Goal: Task Accomplishment & Management: Complete application form

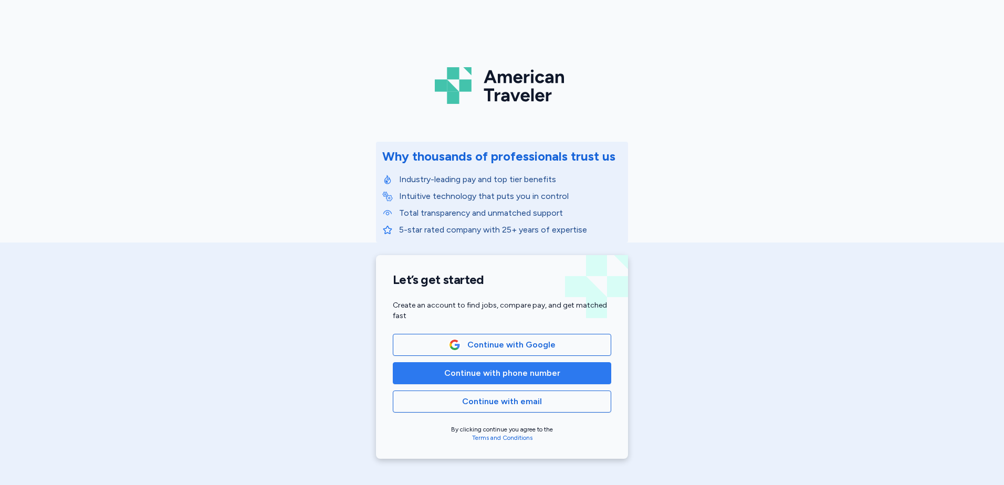
click at [524, 376] on span "Continue with phone number" at bounding box center [502, 373] width 116 height 13
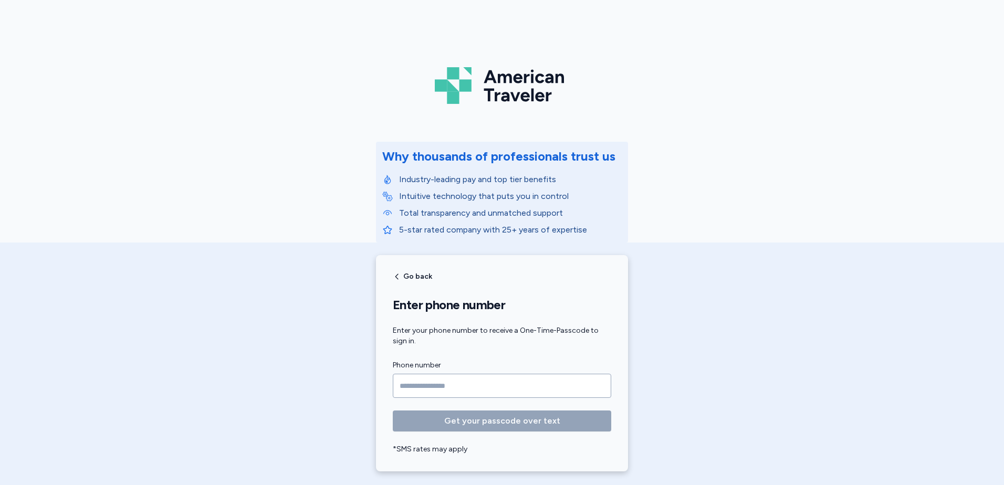
click at [408, 386] on input "Phone number" at bounding box center [502, 386] width 219 height 24
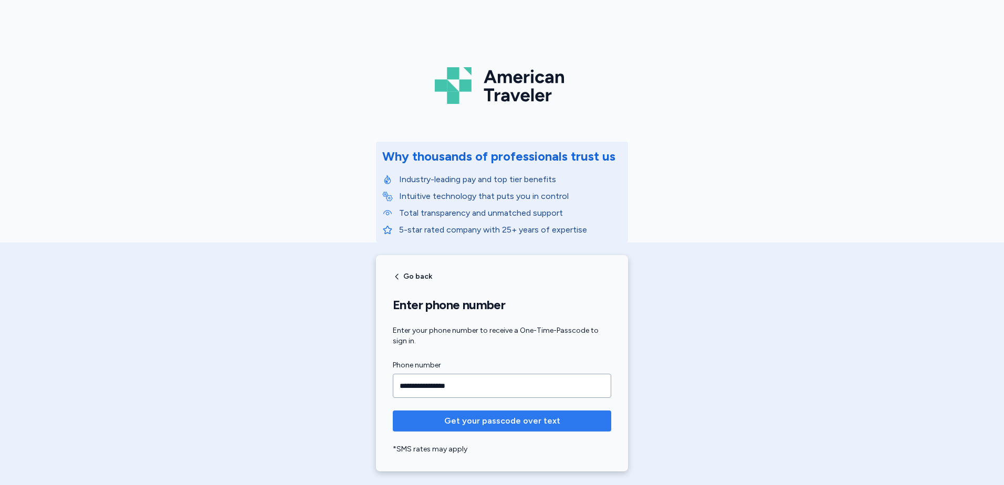
type input "**********"
click at [524, 421] on span "Get your passcode over text" at bounding box center [502, 421] width 116 height 13
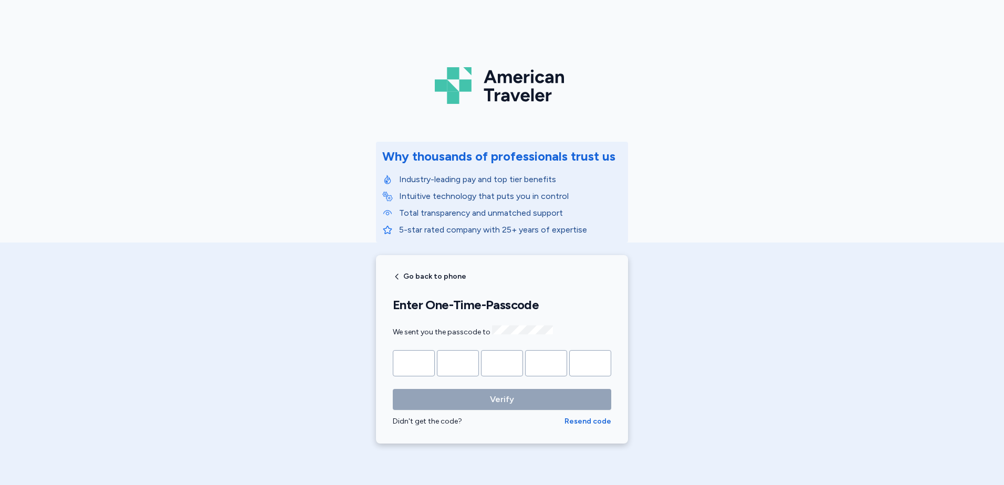
click at [437, 418] on div "Didn't get the code?" at bounding box center [479, 422] width 172 height 11
click at [578, 424] on span "Resend code" at bounding box center [588, 422] width 47 height 11
click at [418, 356] on input "Please enter OTP character 1" at bounding box center [414, 363] width 42 height 26
type input "*"
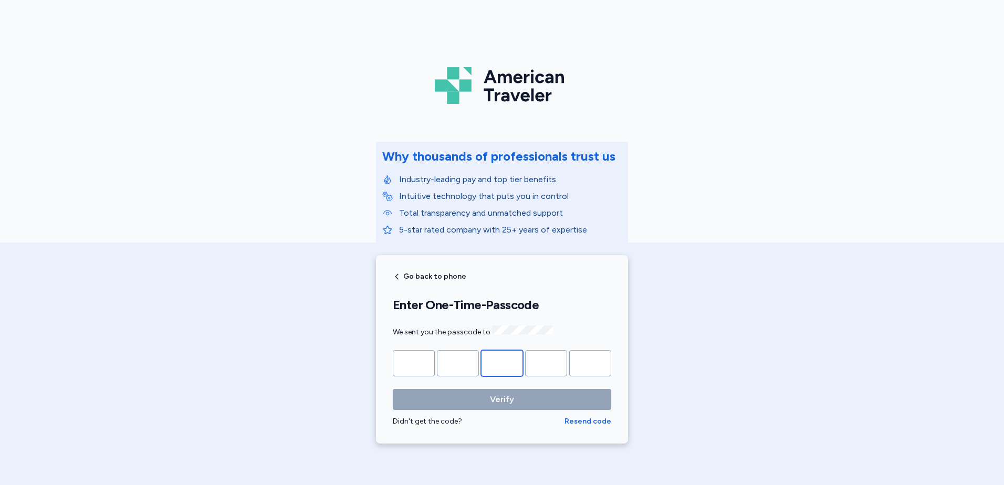
type input "*"
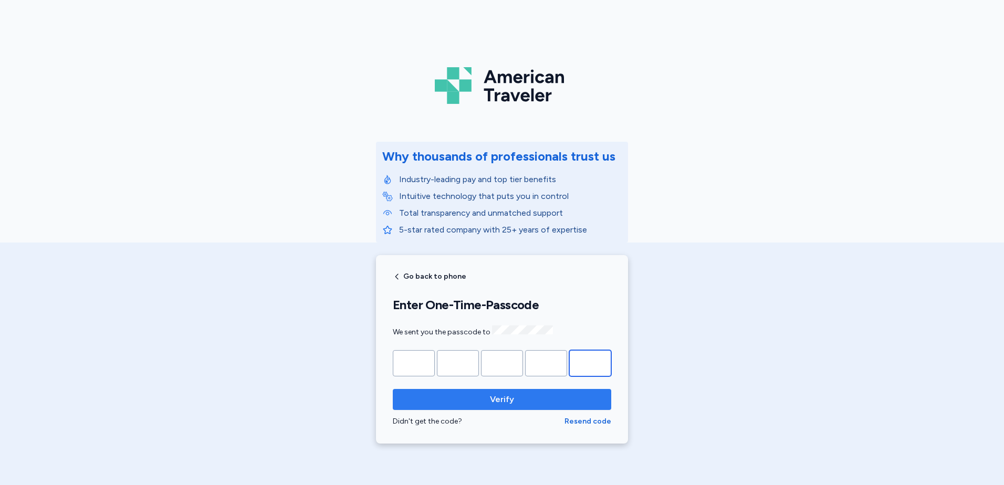
type input "*"
click at [494, 397] on span "Verify" at bounding box center [502, 399] width 24 height 13
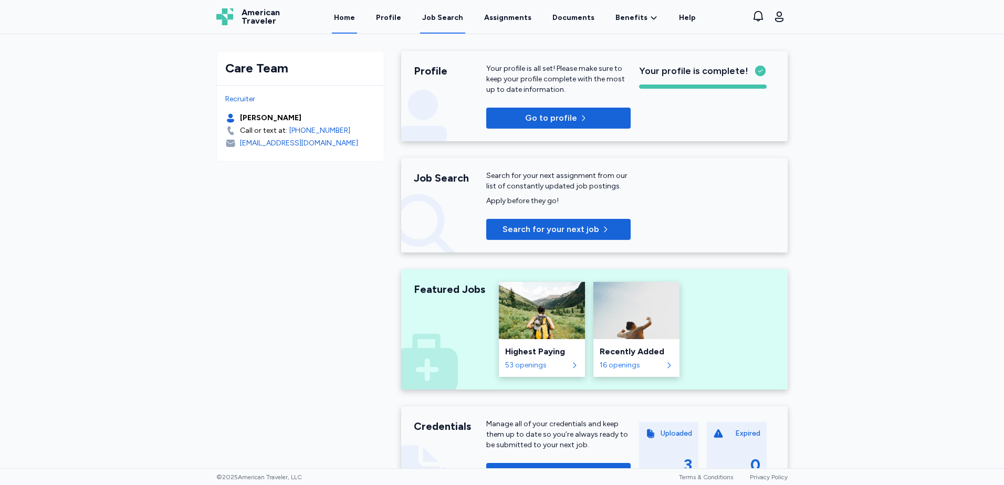
click at [437, 16] on div "Job Search" at bounding box center [442, 18] width 41 height 11
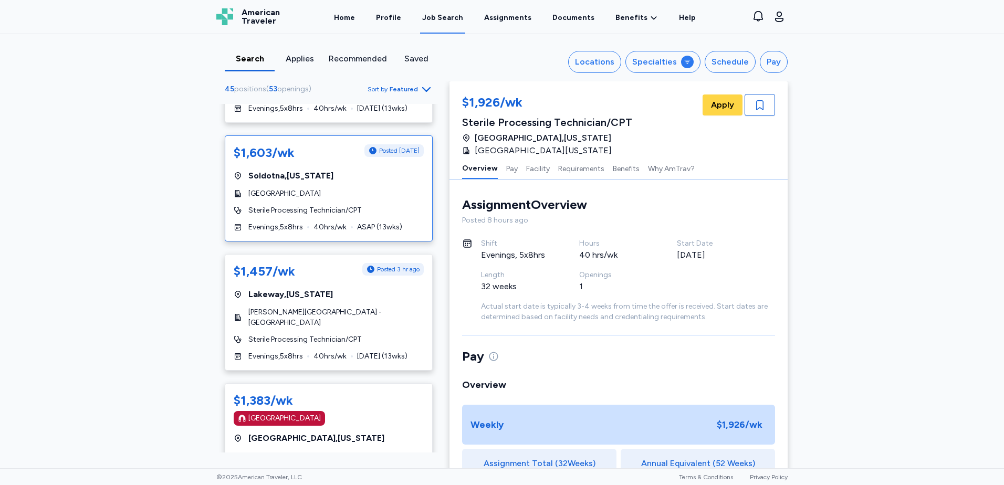
scroll to position [578, 0]
click at [362, 293] on div "[GEOGRAPHIC_DATA] , [US_STATE]" at bounding box center [329, 293] width 190 height 13
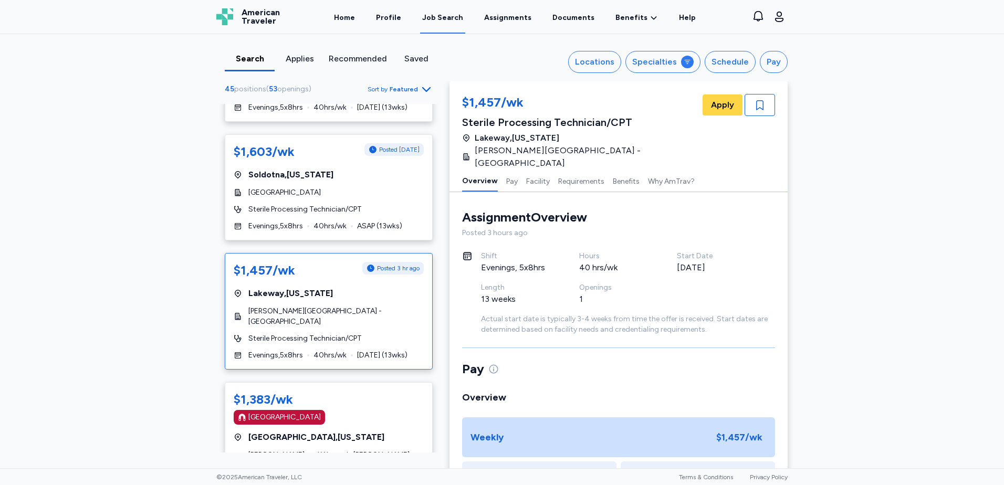
scroll to position [1, 0]
click at [715, 101] on span "Apply" at bounding box center [722, 105] width 23 height 13
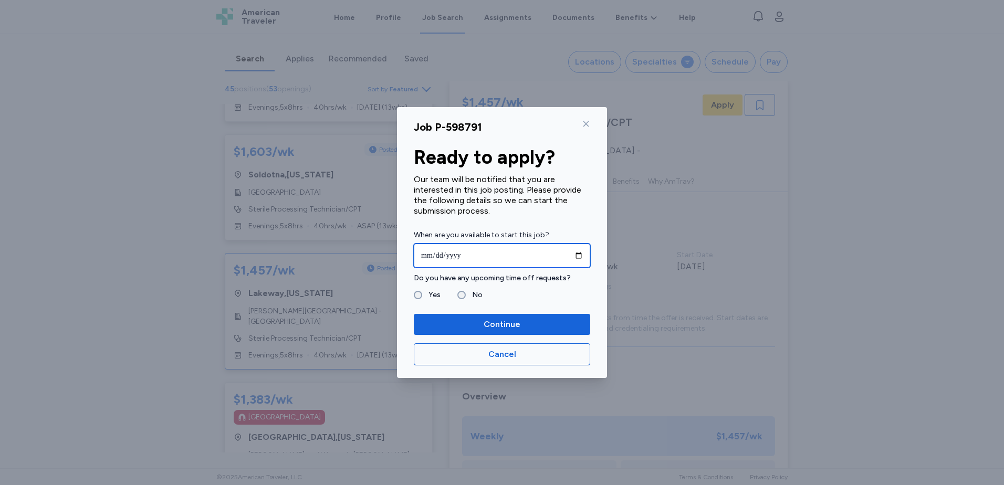
click at [584, 254] on input "date" at bounding box center [502, 256] width 177 height 24
click at [577, 253] on input "date" at bounding box center [502, 256] width 177 height 24
type input "**********"
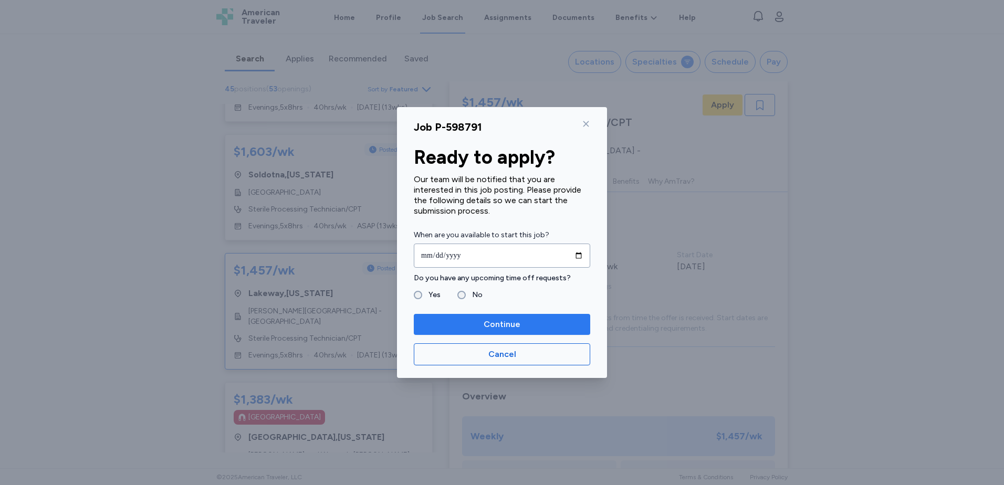
click at [507, 322] on span "Continue" at bounding box center [502, 324] width 37 height 13
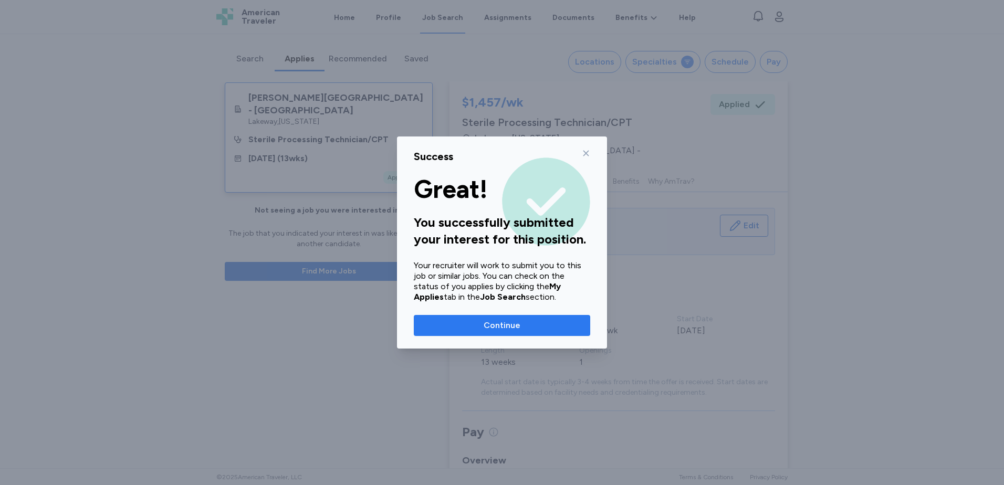
click at [515, 327] on span "Continue" at bounding box center [502, 325] width 37 height 13
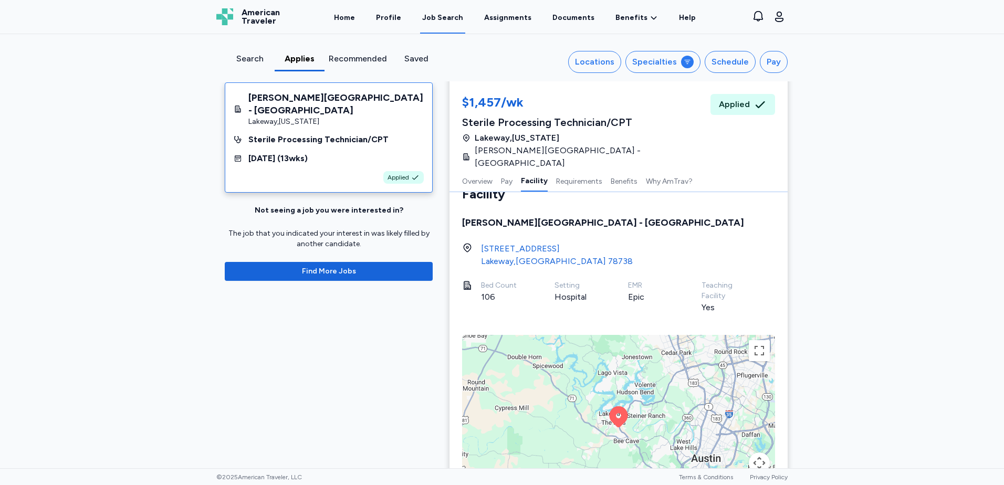
scroll to position [488, 0]
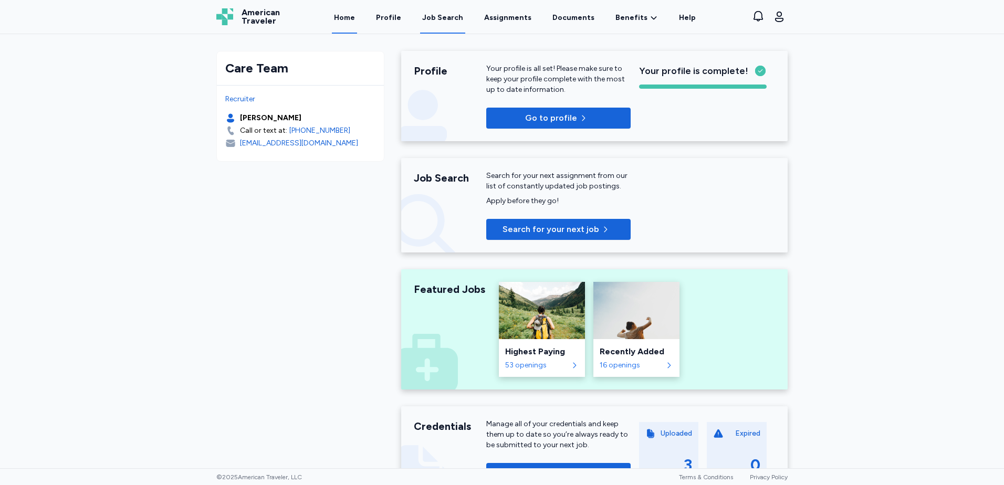
click at [453, 23] on link "Job Search" at bounding box center [442, 17] width 45 height 33
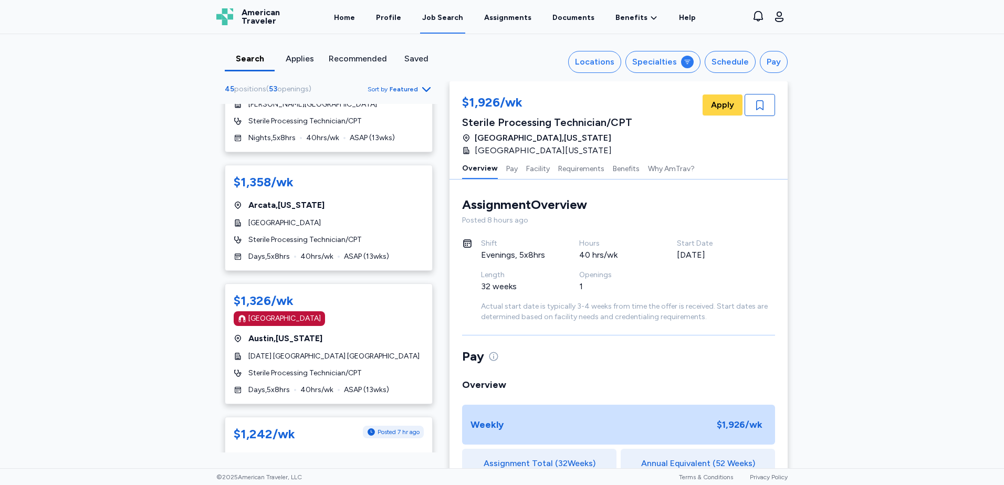
scroll to position [1366, 0]
click at [366, 310] on div "[GEOGRAPHIC_DATA]" at bounding box center [329, 317] width 190 height 15
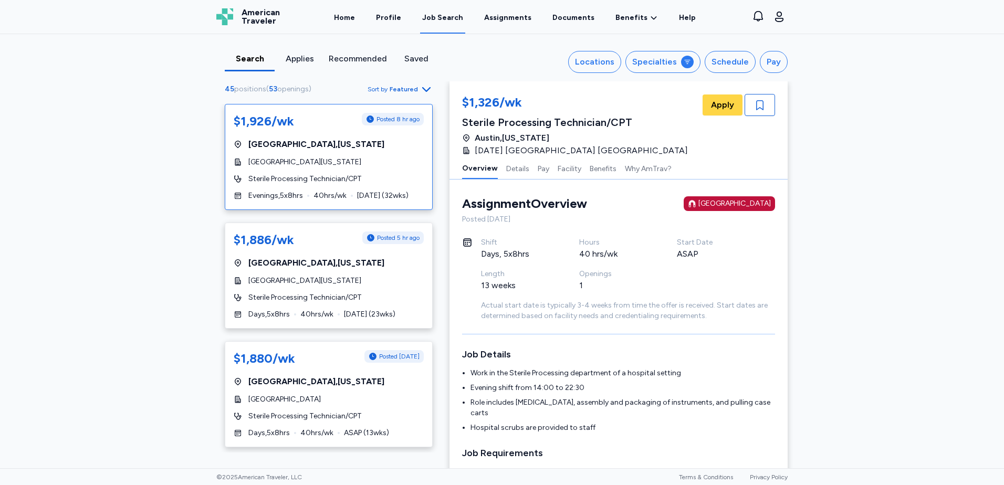
click at [389, 162] on div "[GEOGRAPHIC_DATA][US_STATE]" at bounding box center [329, 162] width 190 height 11
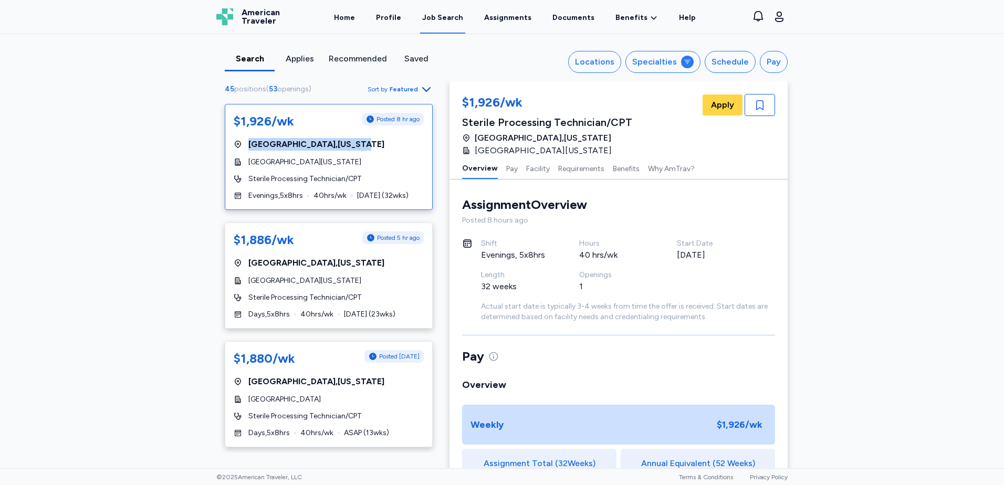
drag, startPoint x: 439, startPoint y: 126, endPoint x: 441, endPoint y: 141, distance: 16.0
click at [441, 141] on div "45 positions ( 53 openings ) Sort by Featured $1,926/wk Posted 8 hr ago [GEOGRA…" at bounding box center [329, 267] width 242 height 370
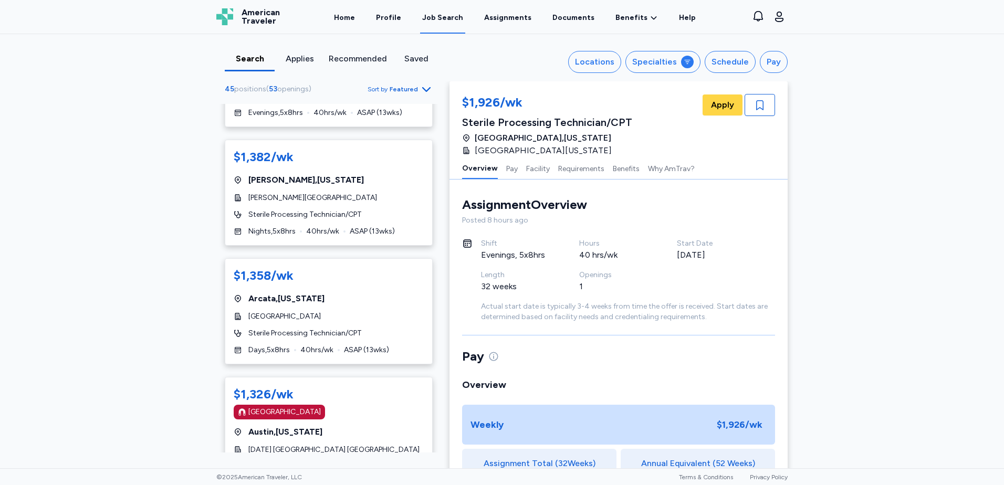
scroll to position [1338, 0]
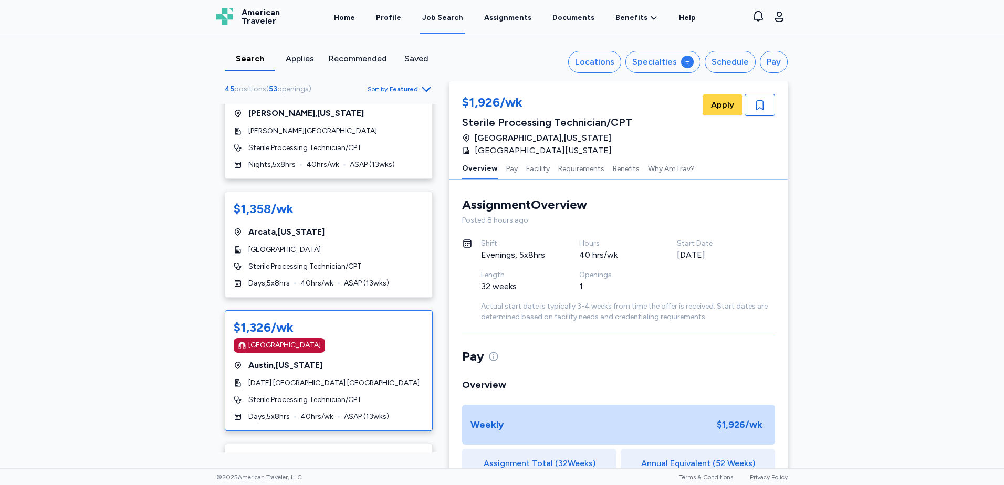
click at [355, 319] on div "$1,326/wk [GEOGRAPHIC_DATA]" at bounding box center [329, 336] width 190 height 34
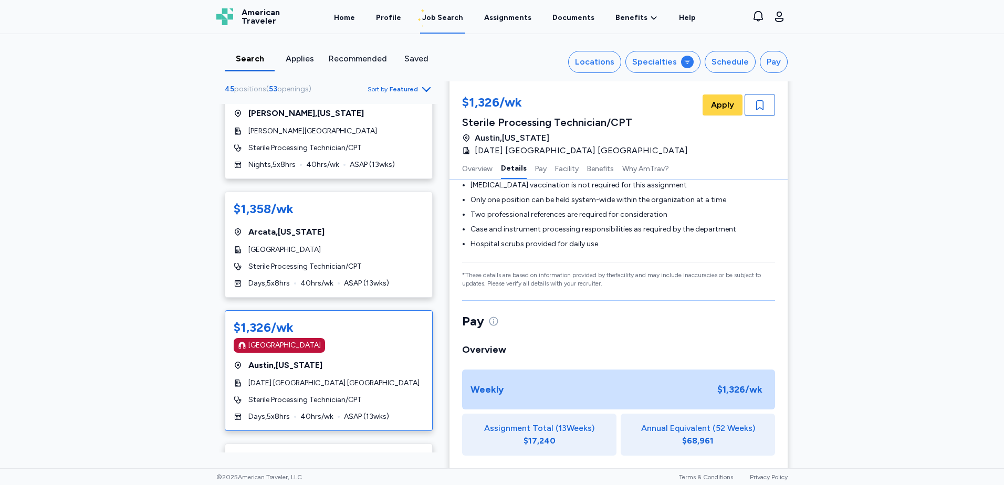
scroll to position [456, 0]
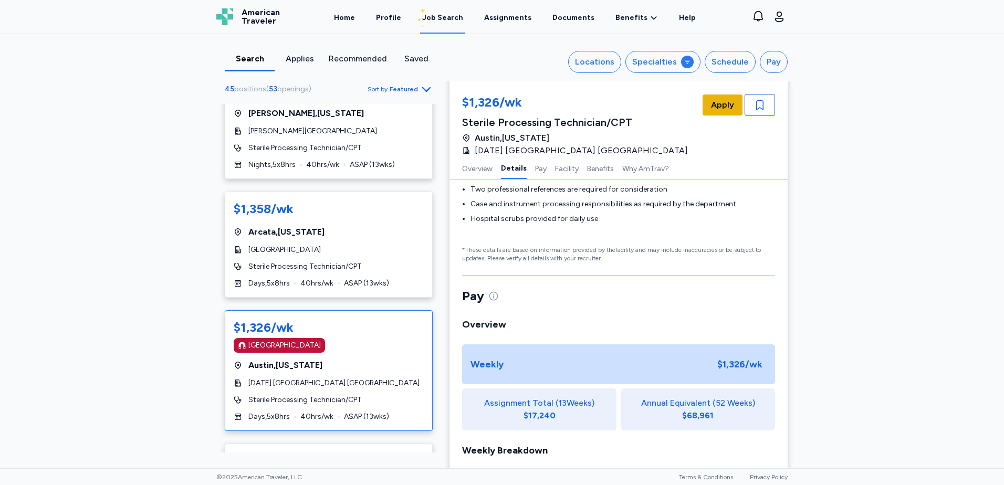
click at [719, 106] on span "Apply" at bounding box center [722, 105] width 23 height 13
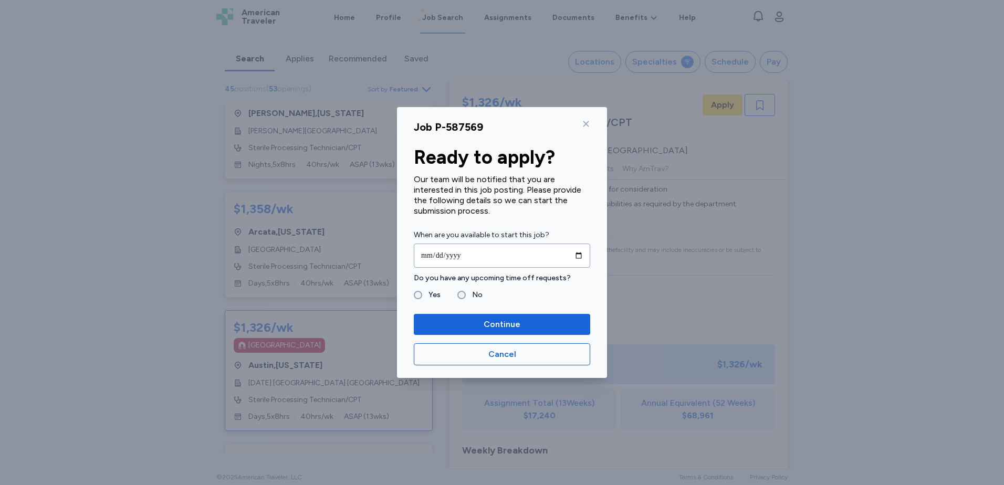
click at [588, 126] on icon at bounding box center [587, 124] width 6 height 6
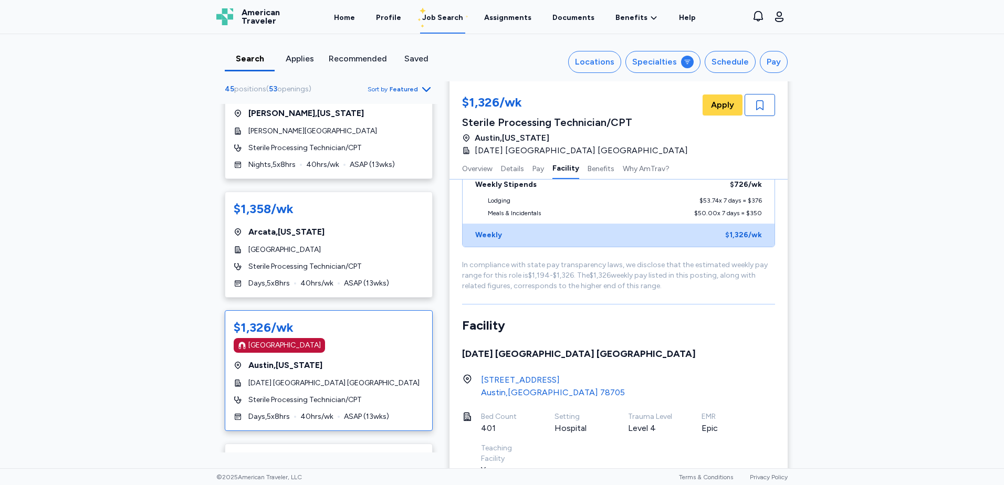
scroll to position [525, 0]
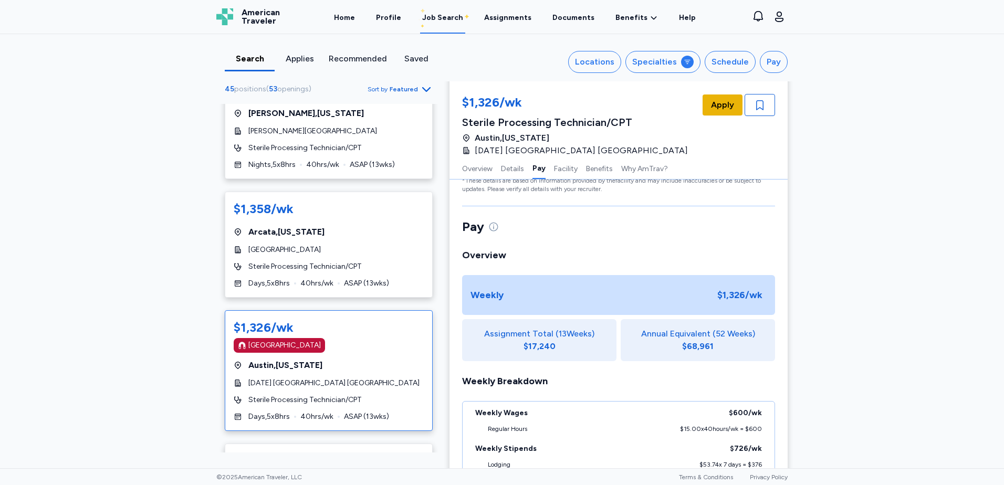
click at [707, 103] on button "Apply" at bounding box center [723, 105] width 40 height 21
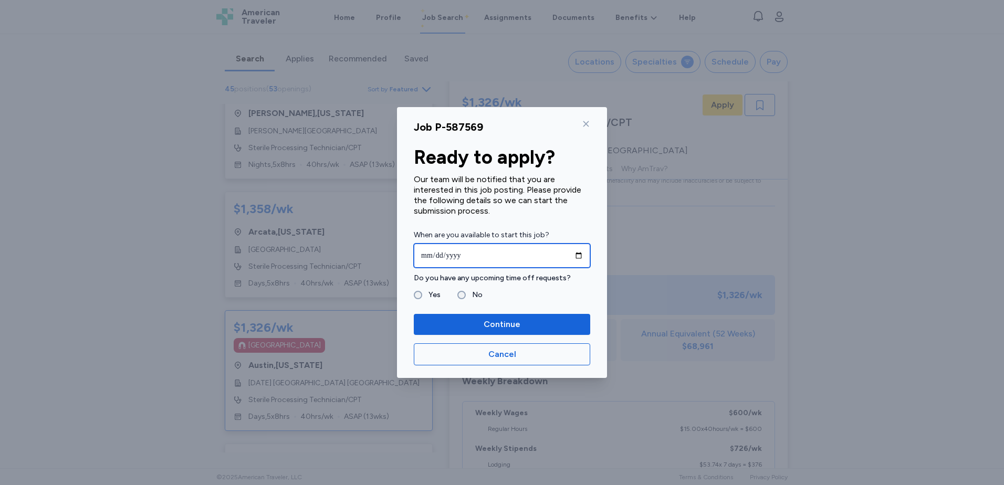
click at [430, 253] on input "date" at bounding box center [502, 256] width 177 height 24
click at [578, 253] on input "date" at bounding box center [502, 256] width 177 height 24
type input "**********"
click at [455, 293] on fieldset "Yes No" at bounding box center [502, 295] width 177 height 13
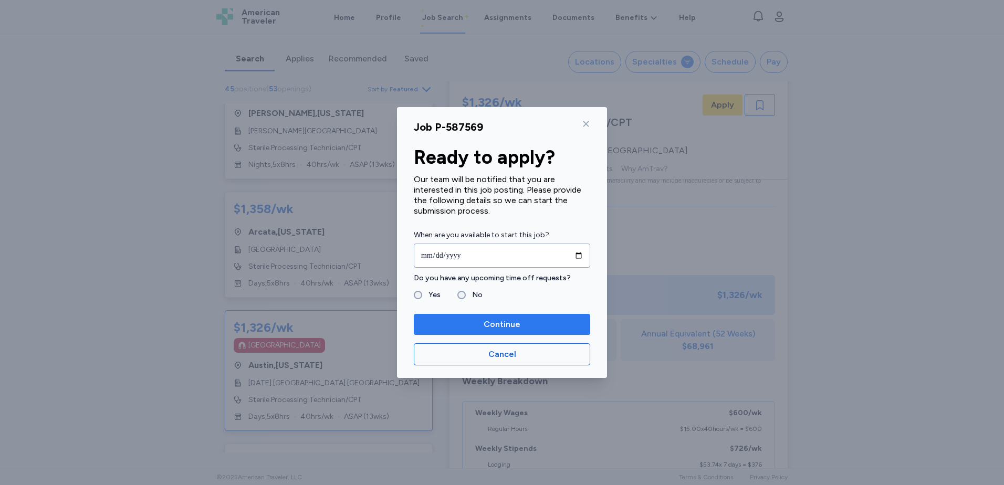
click at [505, 325] on span "Continue" at bounding box center [502, 324] width 37 height 13
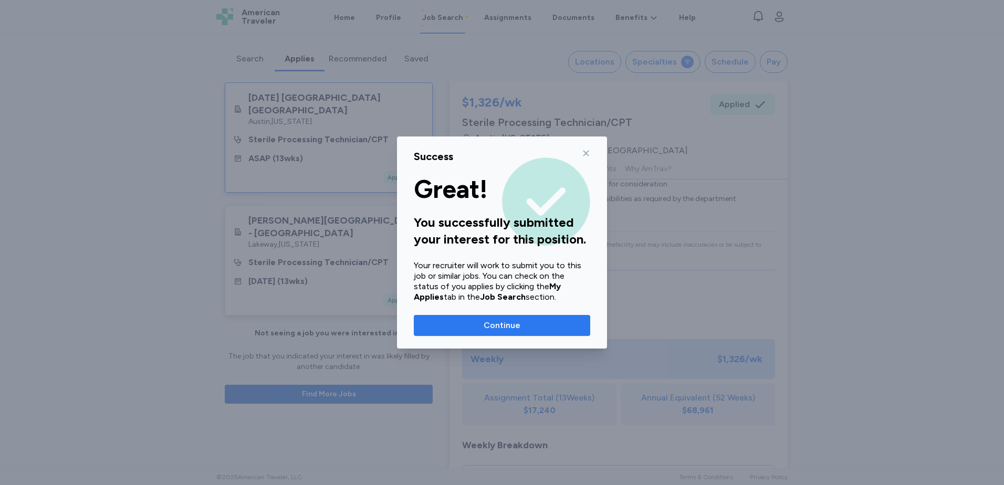
click at [527, 328] on span "Continue" at bounding box center [502, 325] width 160 height 13
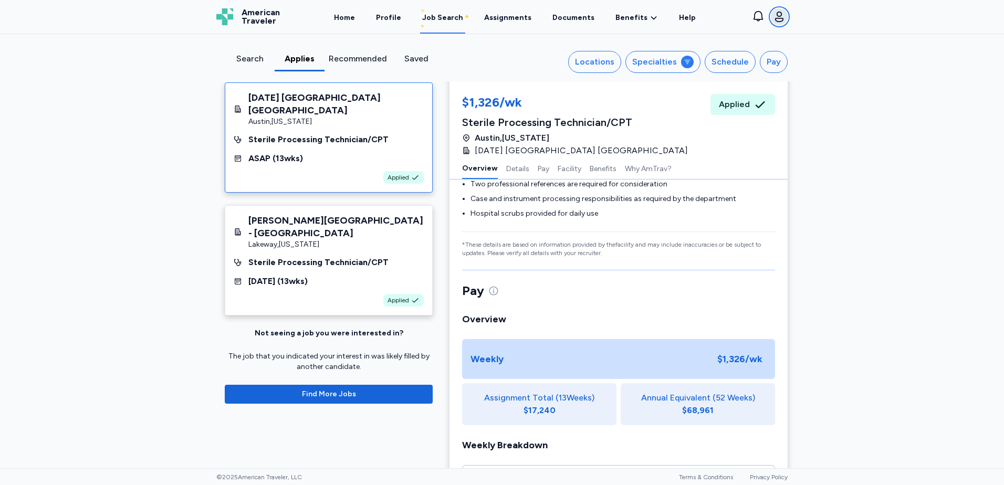
click at [782, 15] on icon "button" at bounding box center [779, 17] width 8 height 11
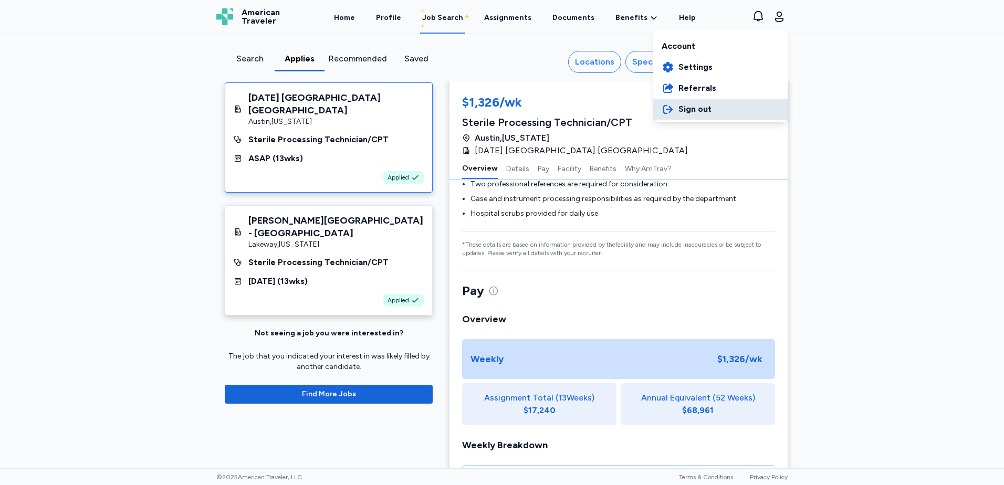
click at [699, 115] on span "Sign out" at bounding box center [695, 109] width 33 height 13
